Goal: Find specific page/section: Find specific page/section

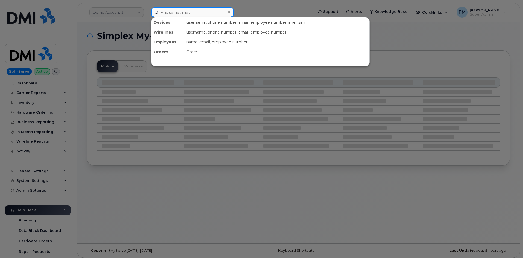
click at [171, 13] on input at bounding box center [192, 12] width 83 height 10
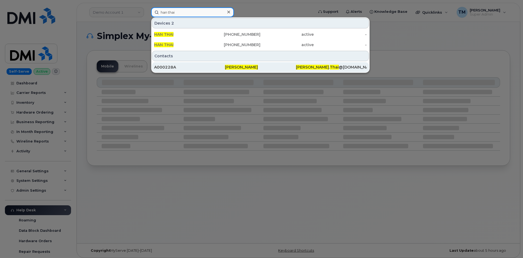
type input "han thai"
click at [174, 68] on div "A000228A" at bounding box center [189, 67] width 71 height 5
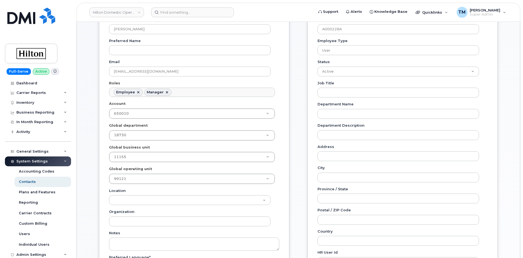
scroll to position [82, 0]
